Goal: Task Accomplishment & Management: Complete application form

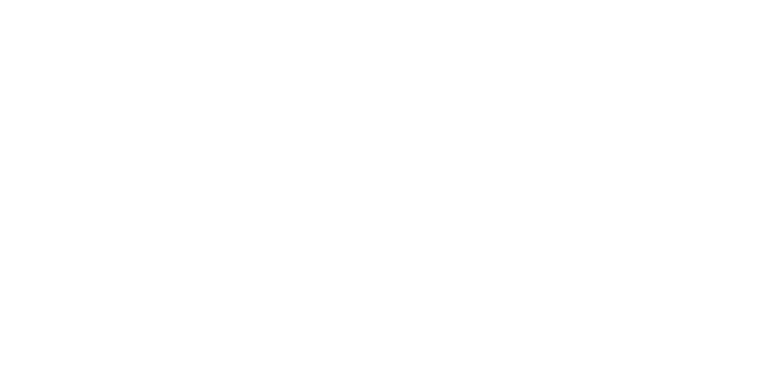
click at [0, 0] on html at bounding box center [0, 0] width 0 height 0
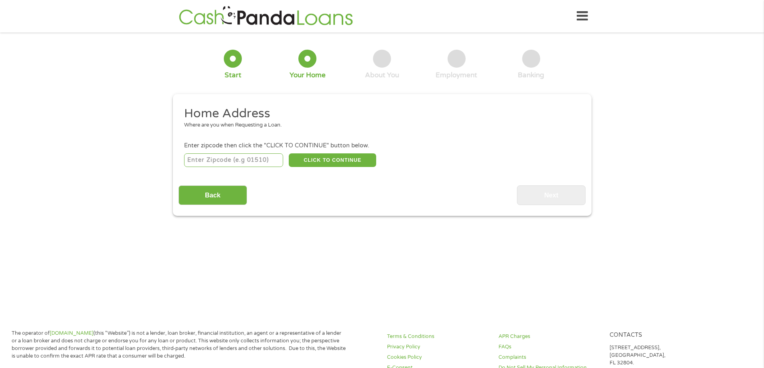
drag, startPoint x: 247, startPoint y: 155, endPoint x: 247, endPoint y: 160, distance: 4.4
click at [247, 160] on input "number" at bounding box center [233, 161] width 99 height 14
click at [191, 198] on input "Back" at bounding box center [212, 196] width 69 height 20
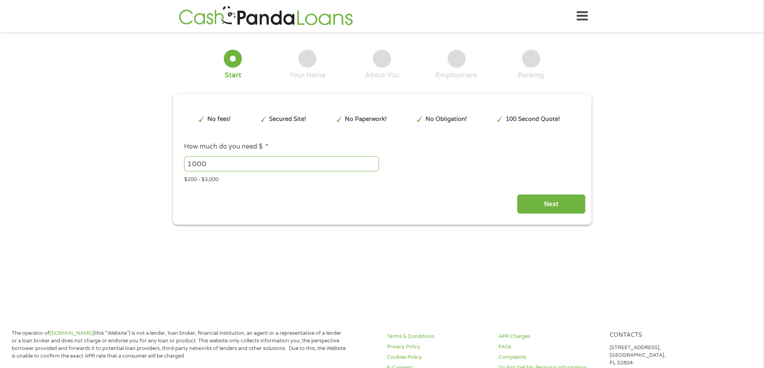
click at [226, 163] on input "1000" at bounding box center [281, 163] width 195 height 15
click at [544, 205] on input "Next" at bounding box center [551, 204] width 69 height 20
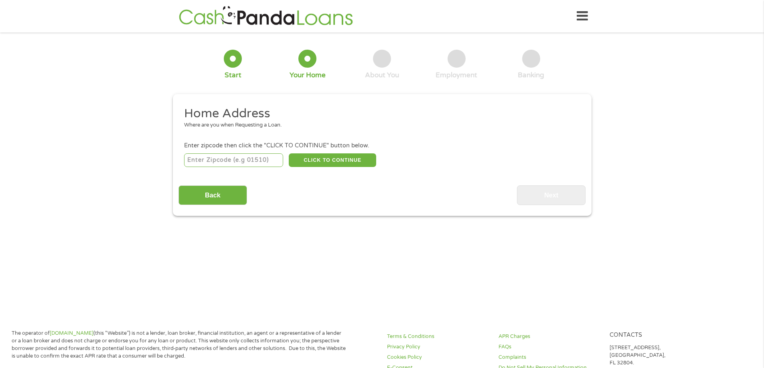
click at [237, 162] on input "number" at bounding box center [233, 161] width 99 height 14
type input "80129"
click at [314, 162] on button "CLICK TO CONTINUE" at bounding box center [332, 161] width 87 height 14
type input "80129"
type input "Littleton"
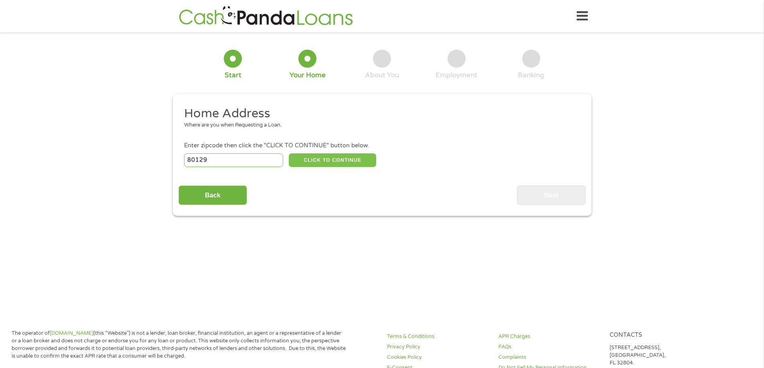
select select "[US_STATE]"
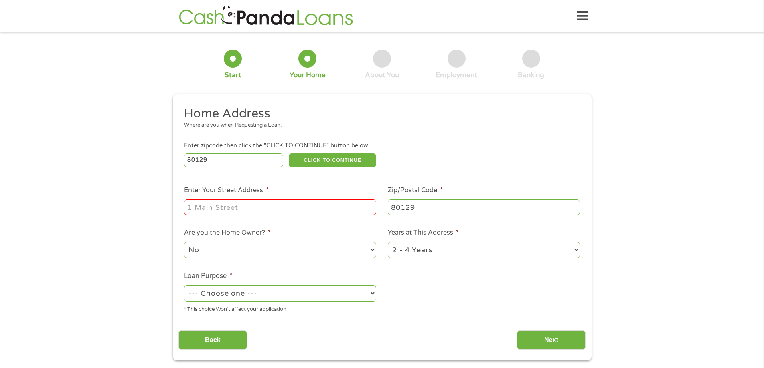
click at [223, 201] on input "Enter Your Street Address *" at bounding box center [280, 207] width 192 height 15
type input "[STREET_ADDRESS]"
click at [228, 245] on select "No Yes" at bounding box center [280, 250] width 192 height 16
click at [227, 247] on select "No Yes" at bounding box center [280, 250] width 192 height 16
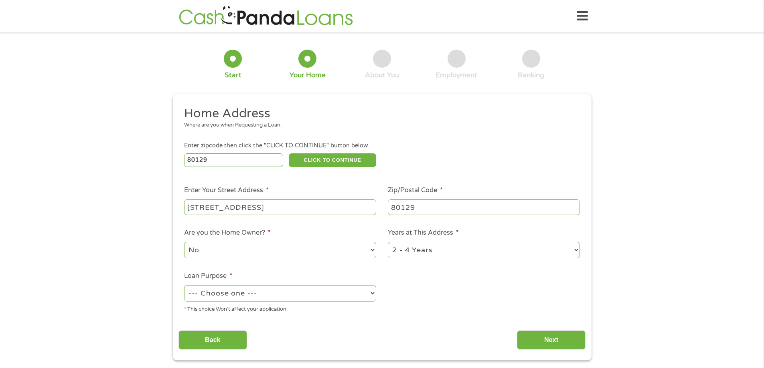
click at [184, 242] on select "No Yes" at bounding box center [280, 250] width 192 height 16
click at [210, 294] on select "--- Choose one --- Pay Bills Debt Consolidation Home Improvement Major Purchase…" at bounding box center [280, 293] width 192 height 16
select select "majorpurchase"
click at [184, 285] on select "--- Choose one --- Pay Bills Debt Consolidation Home Improvement Major Purchase…" at bounding box center [280, 293] width 192 height 16
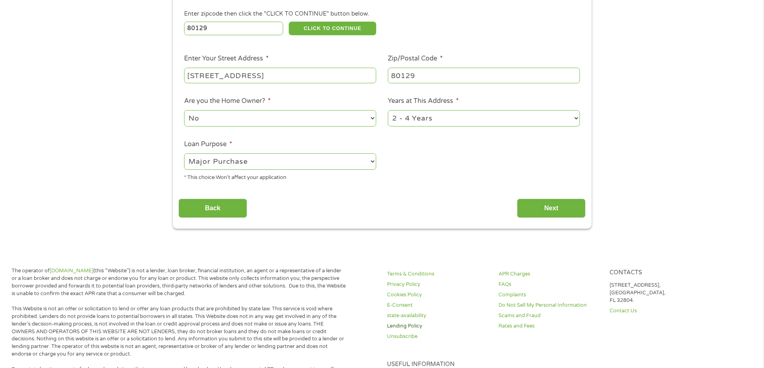
scroll to position [160, 0]
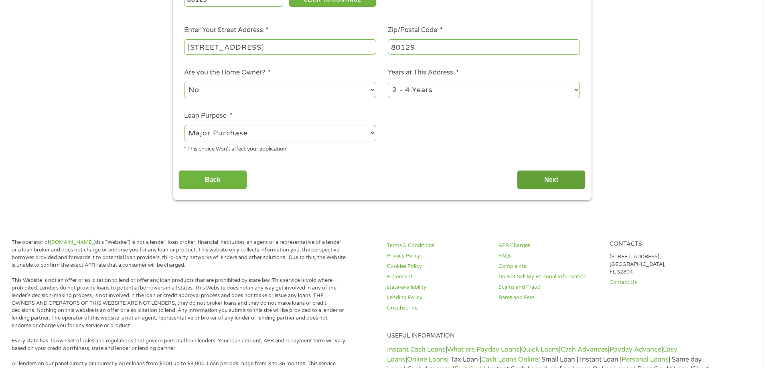
click at [549, 181] on input "Next" at bounding box center [551, 180] width 69 height 20
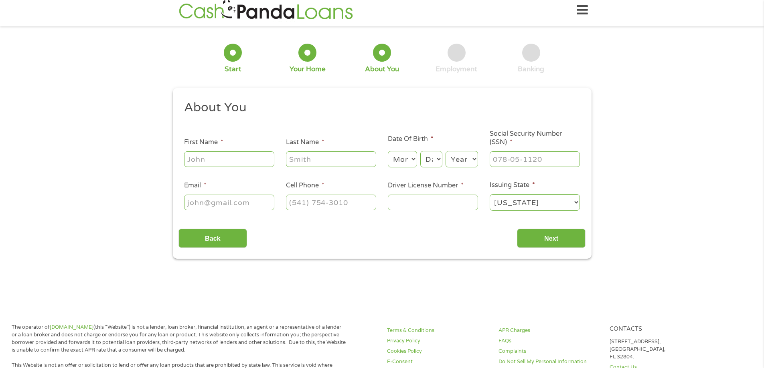
scroll to position [0, 0]
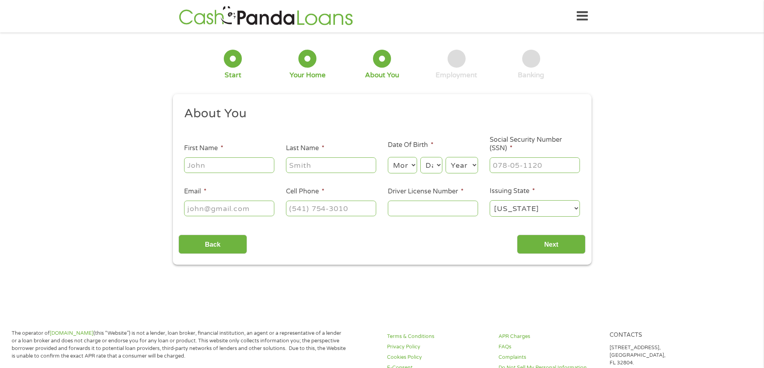
click at [209, 170] on input "First Name *" at bounding box center [229, 165] width 90 height 15
type input "[PERSON_NAME]"
click at [406, 171] on select "Month 1 2 3 4 5 6 7 8 9 10 11 12" at bounding box center [402, 165] width 29 height 16
select select "10"
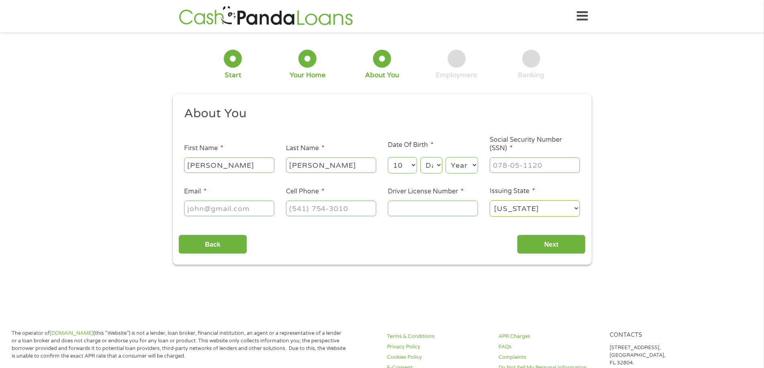
click at [388, 157] on select "Month 1 2 3 4 5 6 7 8 9 10 11 12" at bounding box center [402, 165] width 29 height 16
click at [437, 170] on select "Day 1 2 3 4 5 6 7 8 9 10 11 12 13 14 15 16 17 18 19 20 21 22 23 24 25 26 27 28 …" at bounding box center [431, 165] width 22 height 16
select select "5"
click at [420, 157] on select "Day 1 2 3 4 5 6 7 8 9 10 11 12 13 14 15 16 17 18 19 20 21 22 23 24 25 26 27 28 …" at bounding box center [431, 165] width 22 height 16
click at [462, 171] on select "Year [DATE] 2006 2005 2004 2003 2002 2001 2000 1999 1998 1997 1996 1995 1994 19…" at bounding box center [461, 165] width 32 height 16
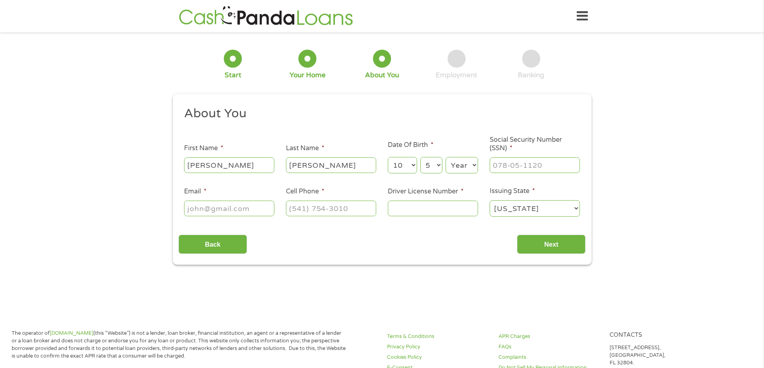
select select "1992"
click at [445, 157] on select "Year [DATE] 2006 2005 2004 2003 2002 2001 2000 1999 1998 1997 1996 1995 1994 19…" at bounding box center [461, 165] width 32 height 16
click at [518, 162] on input "___-__-____" at bounding box center [535, 165] width 90 height 15
type input "653-09-5262"
click at [258, 213] on input "Email *" at bounding box center [229, 208] width 90 height 15
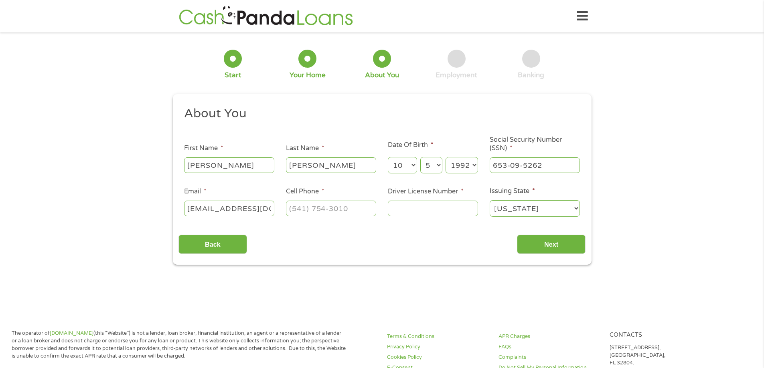
scroll to position [0, 3]
type input "[EMAIL_ADDRESS][DOMAIN_NAME]"
click at [341, 211] on input "(___) ___-____" at bounding box center [331, 208] width 90 height 15
type input "[PHONE_NUMBER]"
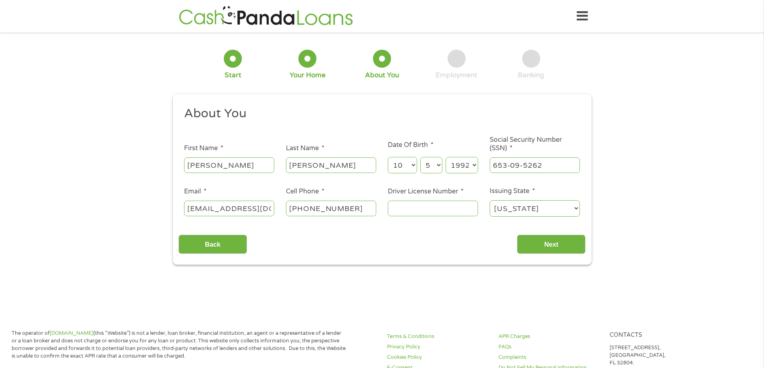
click at [414, 207] on input "Driver License Number *" at bounding box center [433, 208] width 90 height 15
click at [412, 208] on input "Driver License Number *" at bounding box center [433, 208] width 90 height 15
type input "112071026"
drag, startPoint x: 521, startPoint y: 275, endPoint x: 544, endPoint y: 245, distance: 36.9
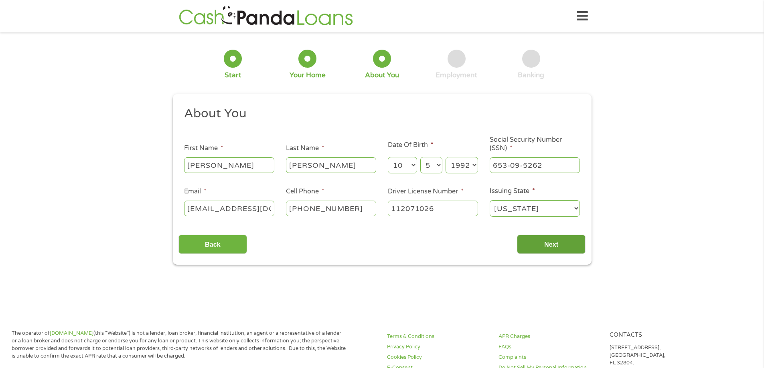
click at [521, 275] on section "1 Start 2 Your Home 3 About You 4 Employment 5 Banking 6 This field is hidden w…" at bounding box center [382, 160] width 764 height 244
click at [555, 243] on input "Next" at bounding box center [551, 245] width 69 height 20
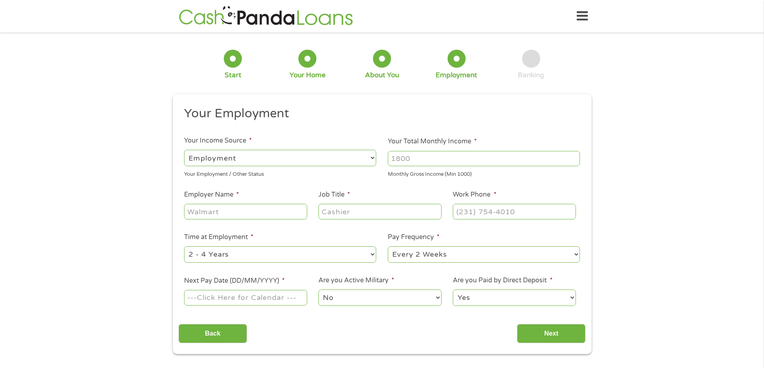
click at [249, 156] on select "--- Choose one --- Employment [DEMOGRAPHIC_DATA] Benefits" at bounding box center [280, 158] width 192 height 16
click at [184, 150] on select "--- Choose one --- Employment [DEMOGRAPHIC_DATA] Benefits" at bounding box center [280, 158] width 192 height 16
click at [448, 155] on input "Your Total Monthly Income *" at bounding box center [484, 158] width 192 height 15
type input "5200"
click at [252, 217] on input "Employer Name *" at bounding box center [245, 211] width 123 height 15
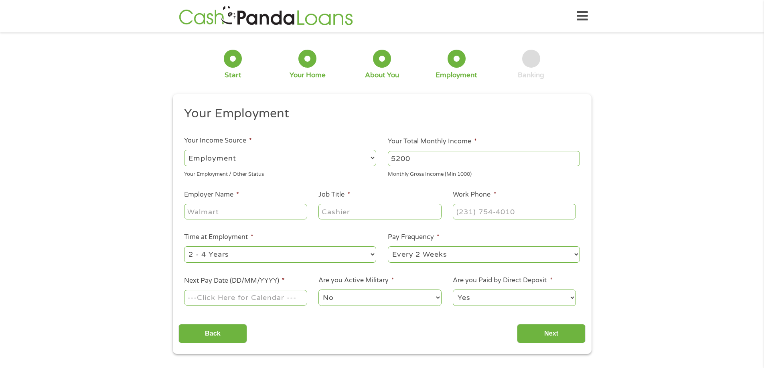
type input "W"
type input "Eap Glass"
click at [401, 208] on input "Job Title *" at bounding box center [379, 211] width 123 height 15
type input "Front Receptionist"
click at [457, 216] on input "(___) ___-____" at bounding box center [514, 211] width 123 height 15
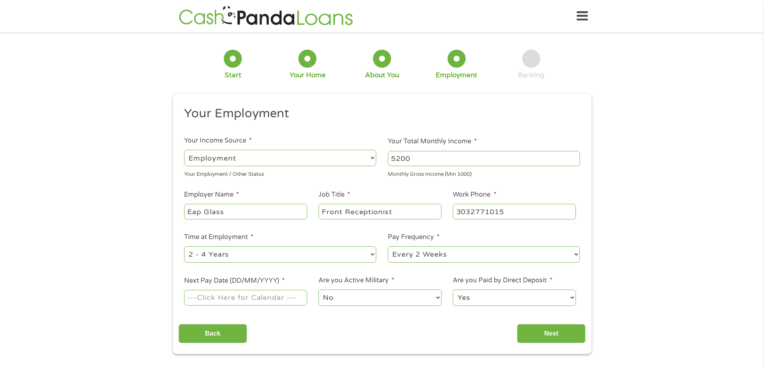
type input "[PHONE_NUMBER]"
click at [235, 259] on select "--- Choose one --- 1 Year or less 1 - 2 Years 2 - 4 Years Over 4 Years" at bounding box center [280, 255] width 192 height 16
select select "24months"
click at [184, 247] on select "--- Choose one --- 1 Year or less 1 - 2 Years 2 - 4 Years Over 4 Years" at bounding box center [280, 255] width 192 height 16
click at [437, 252] on select "--- Choose one --- Every 2 Weeks Every Week Monthly Semi-Monthly" at bounding box center [484, 255] width 192 height 16
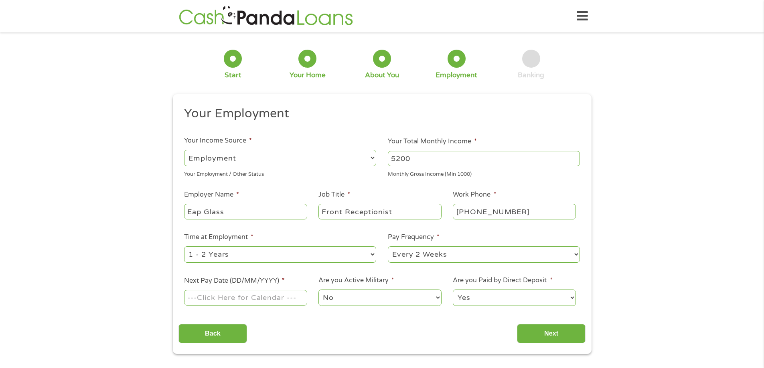
select select "weekly"
click at [388, 247] on select "--- Choose one --- Every 2 Weeks Every Week Monthly Semi-Monthly" at bounding box center [484, 255] width 192 height 16
click at [237, 294] on input "Next Pay Date (DD/MM/YYYY) *" at bounding box center [245, 297] width 123 height 15
type input "[DATE]"
click at [340, 306] on select "No Yes" at bounding box center [379, 298] width 123 height 16
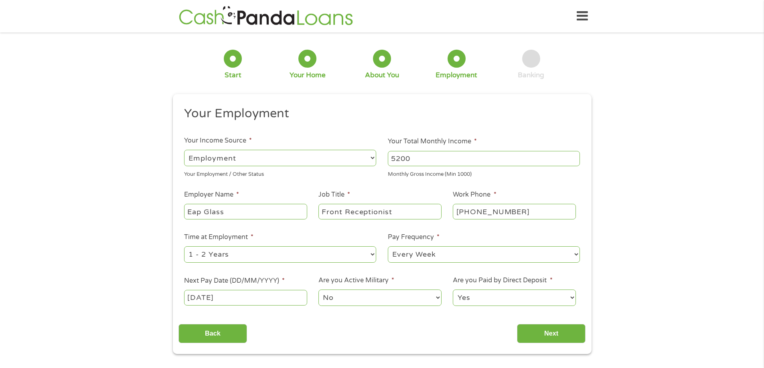
click at [318, 290] on select "No Yes" at bounding box center [379, 298] width 123 height 16
click at [473, 303] on select "Yes No" at bounding box center [514, 298] width 123 height 16
select select "0"
click at [453, 290] on select "Yes No" at bounding box center [514, 298] width 123 height 16
click at [540, 330] on input "Next" at bounding box center [551, 334] width 69 height 20
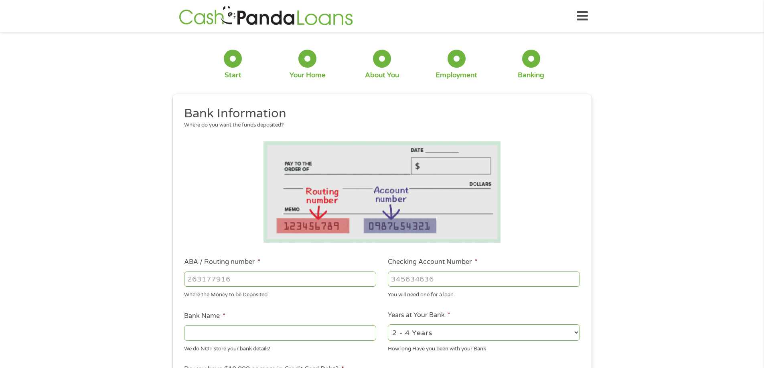
click at [269, 276] on input "ABA / Routing number *" at bounding box center [280, 279] width 192 height 15
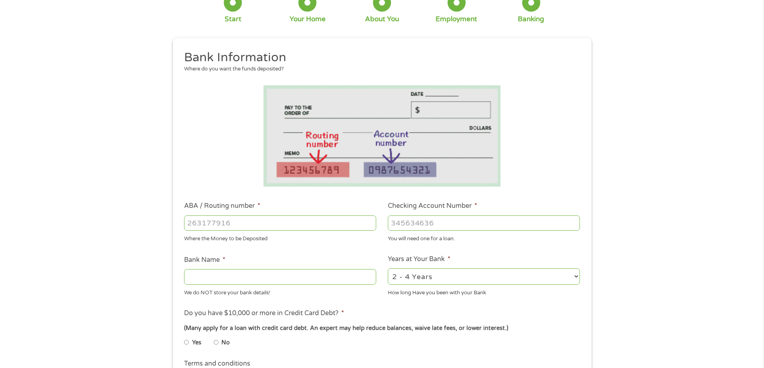
scroll to position [120, 0]
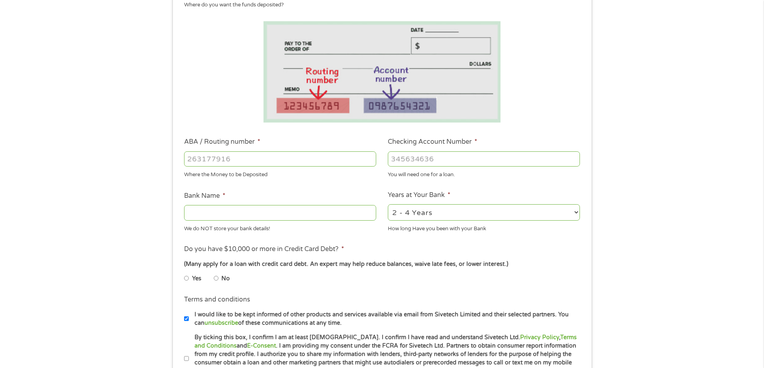
click at [213, 279] on li "Yes" at bounding box center [199, 279] width 30 height 16
click at [217, 277] on input "No" at bounding box center [216, 278] width 5 height 13
radio input "true"
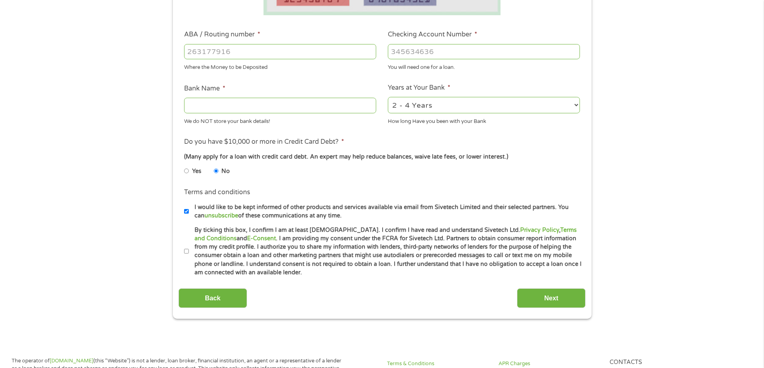
scroll to position [281, 0]
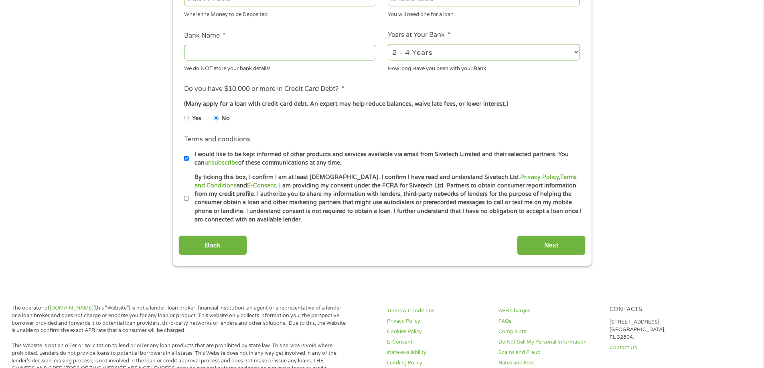
click at [187, 199] on input "By ticking this box, I confirm I am at least [DEMOGRAPHIC_DATA]. I confirm I ha…" at bounding box center [186, 198] width 5 height 13
checkbox input "true"
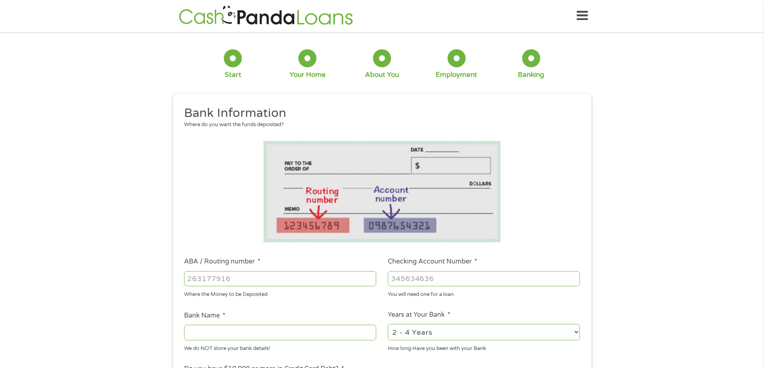
scroll to position [0, 0]
click at [255, 270] on div at bounding box center [280, 279] width 192 height 18
click at [246, 279] on input "ABA / Routing number *" at bounding box center [280, 279] width 192 height 15
type input "307070267"
type input "KEY BANK"
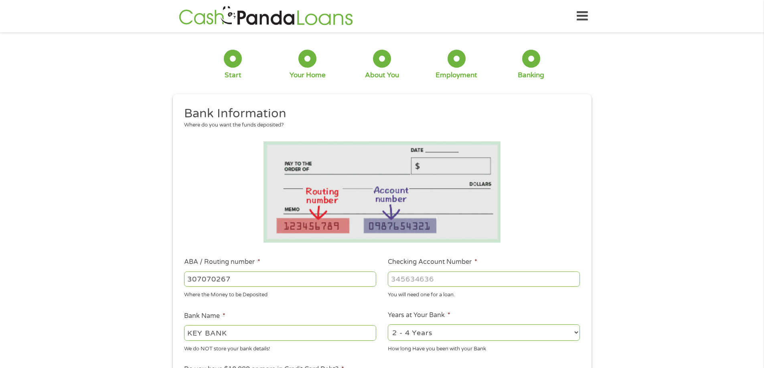
type input "307070267"
click at [424, 279] on input "Checking Account Number *" at bounding box center [484, 279] width 192 height 15
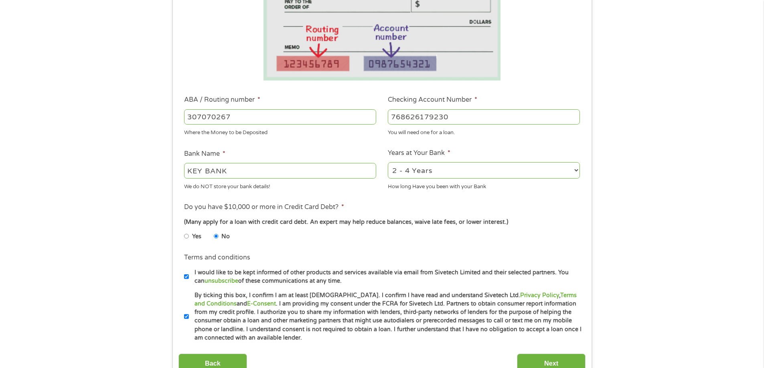
scroll to position [200, 0]
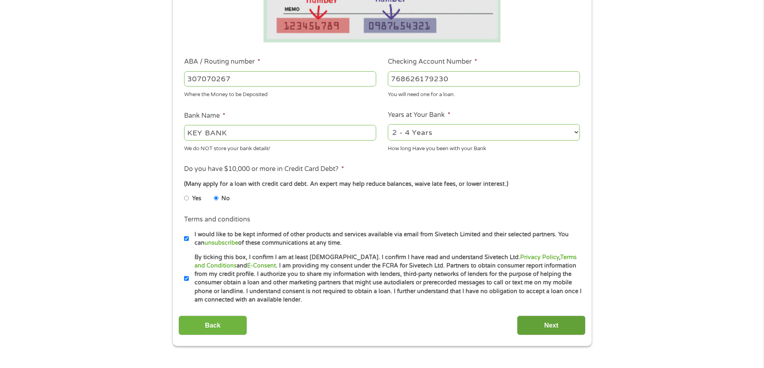
type input "768626179230"
click at [531, 316] on input "Next" at bounding box center [551, 326] width 69 height 20
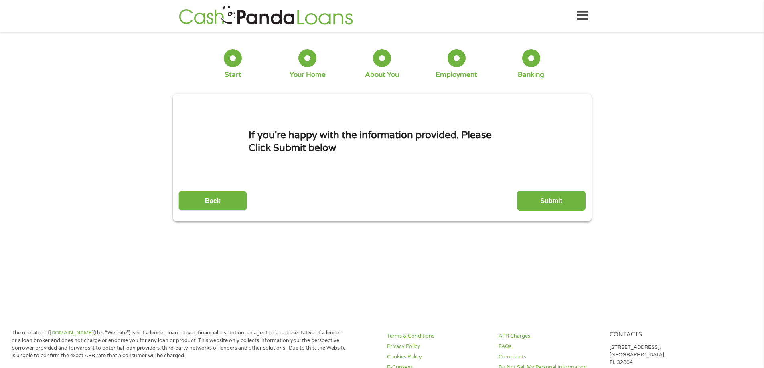
scroll to position [0, 0]
click at [520, 201] on input "Submit" at bounding box center [551, 202] width 69 height 20
